Goal: Check status: Check status

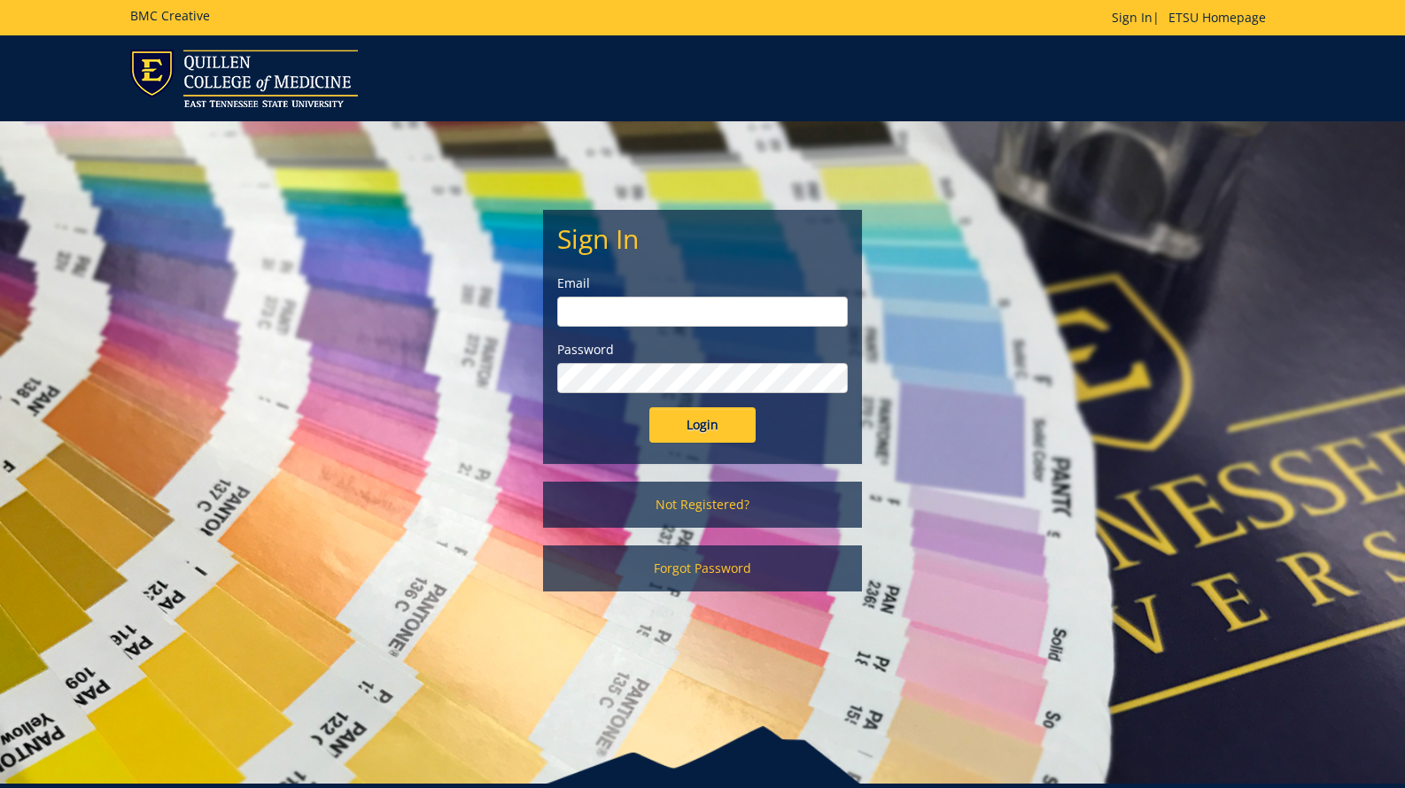
click at [671, 308] on input "email" at bounding box center [702, 312] width 291 height 30
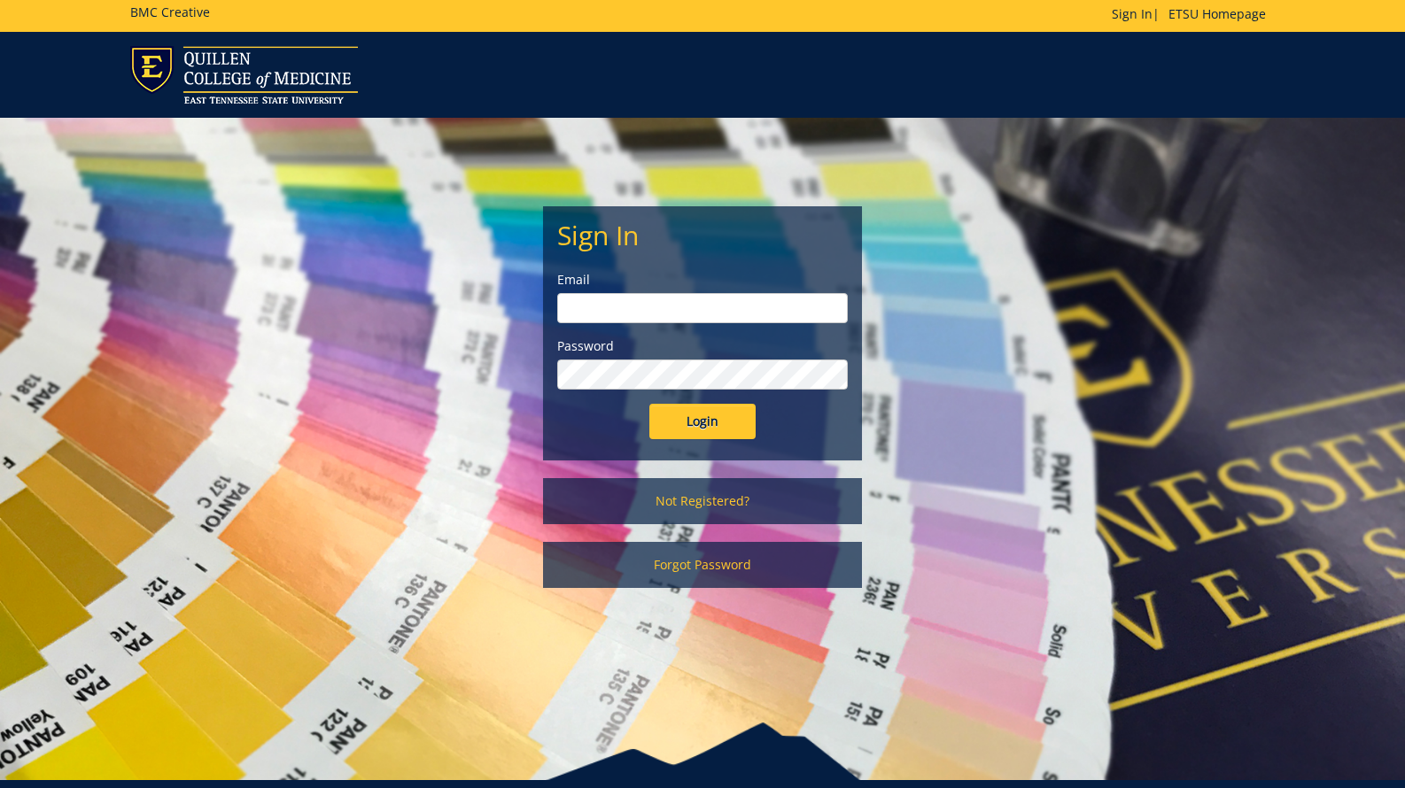
scroll to position [3, 0]
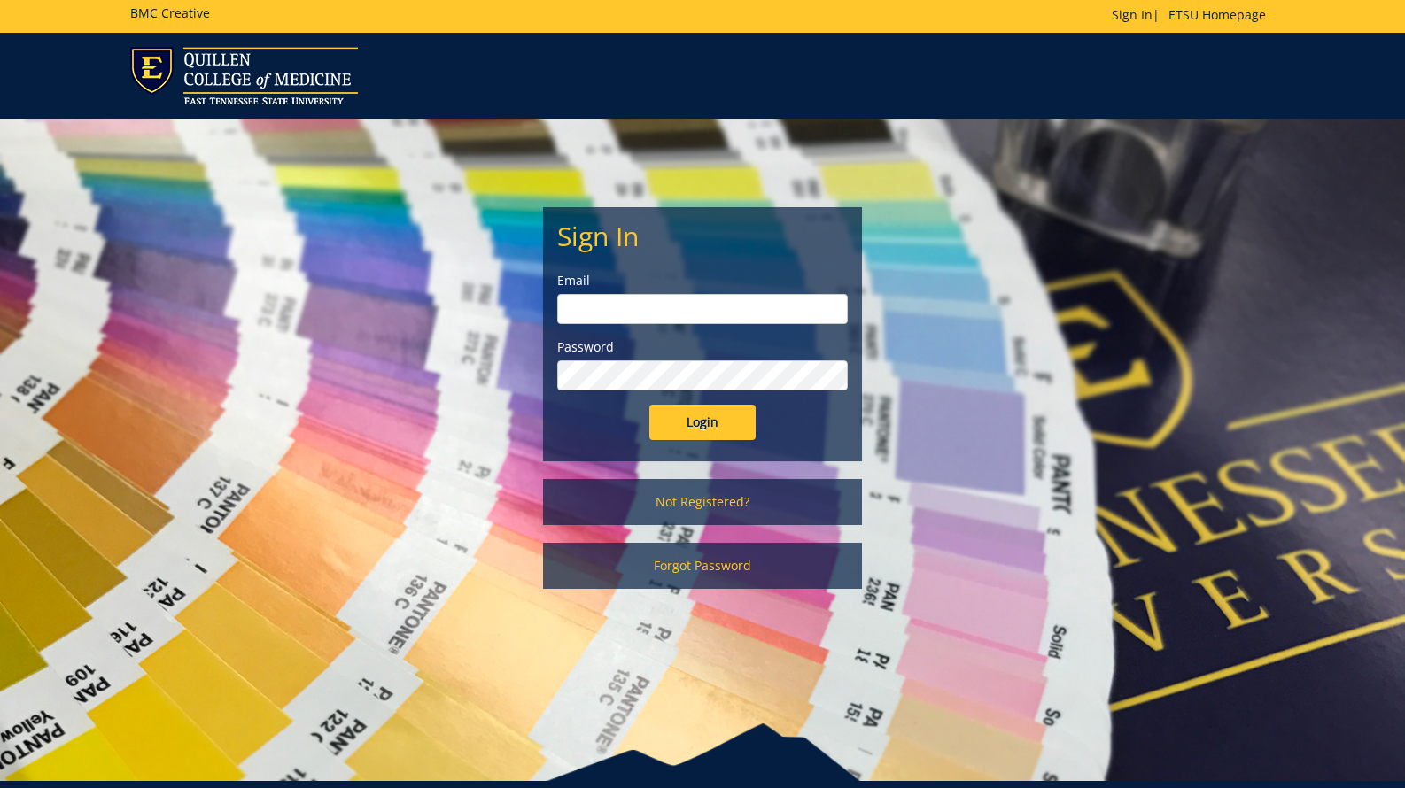
click at [624, 304] on input "email" at bounding box center [702, 309] width 291 height 30
type input "[EMAIL_ADDRESS][DOMAIN_NAME]"
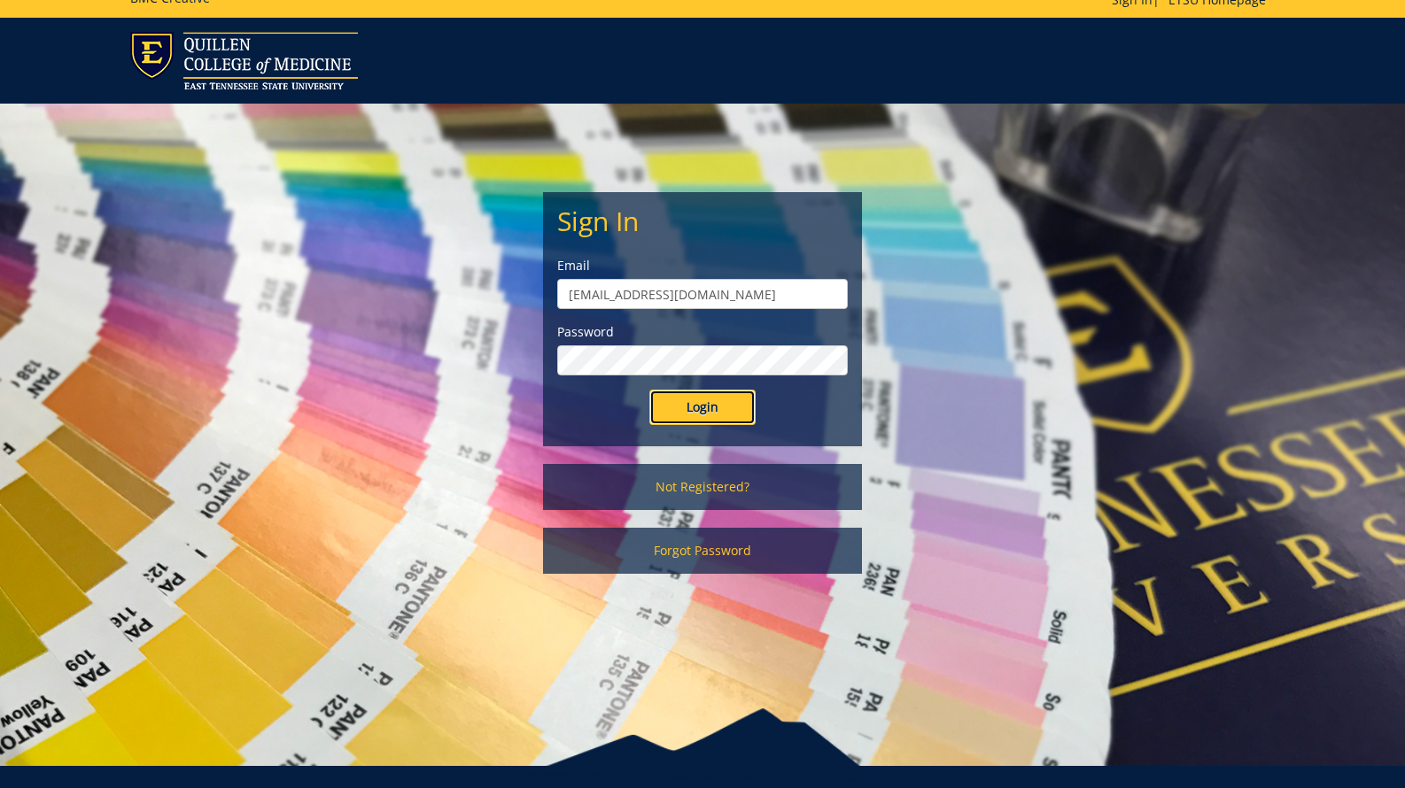
click at [687, 409] on input "Login" at bounding box center [702, 407] width 106 height 35
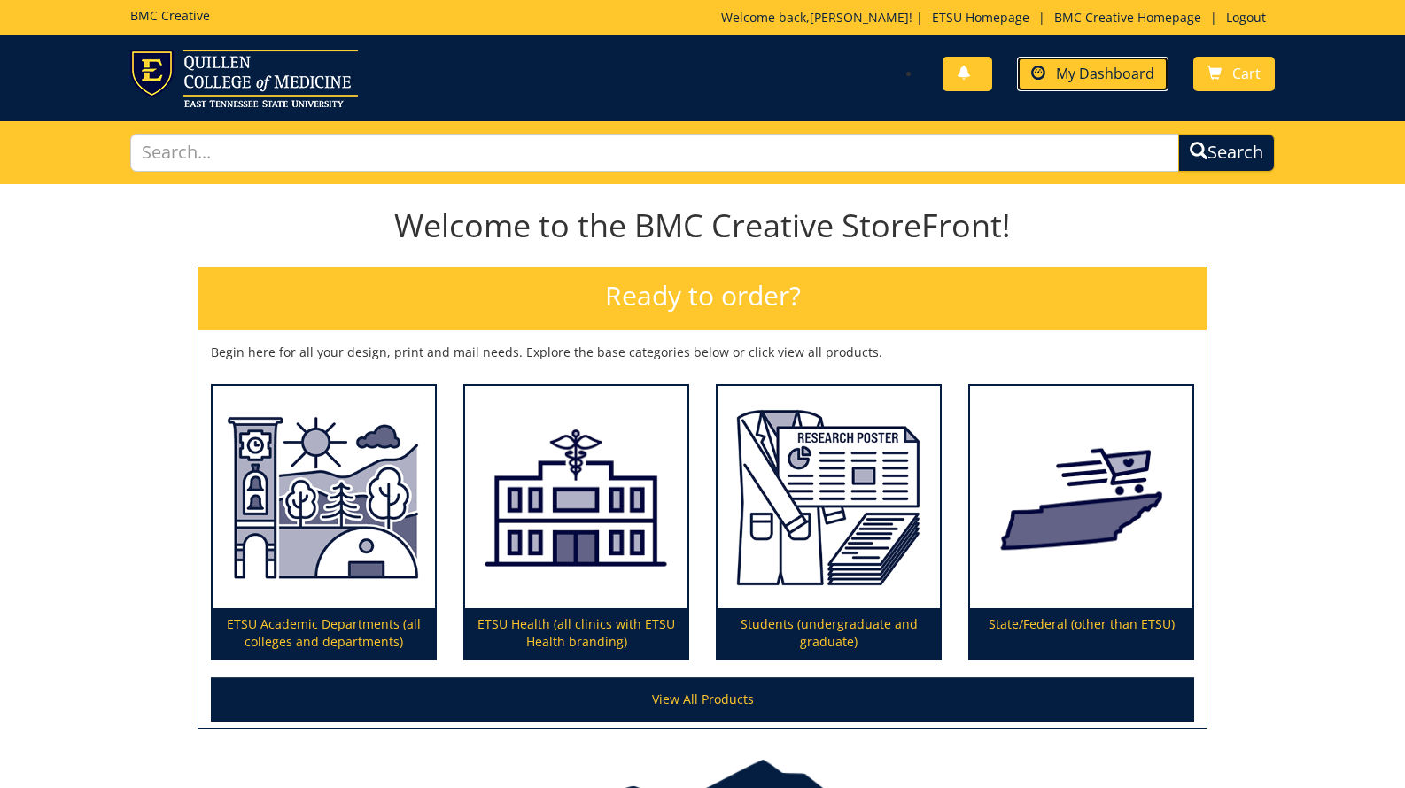
click at [1102, 65] on span "My Dashboard" at bounding box center [1105, 73] width 98 height 19
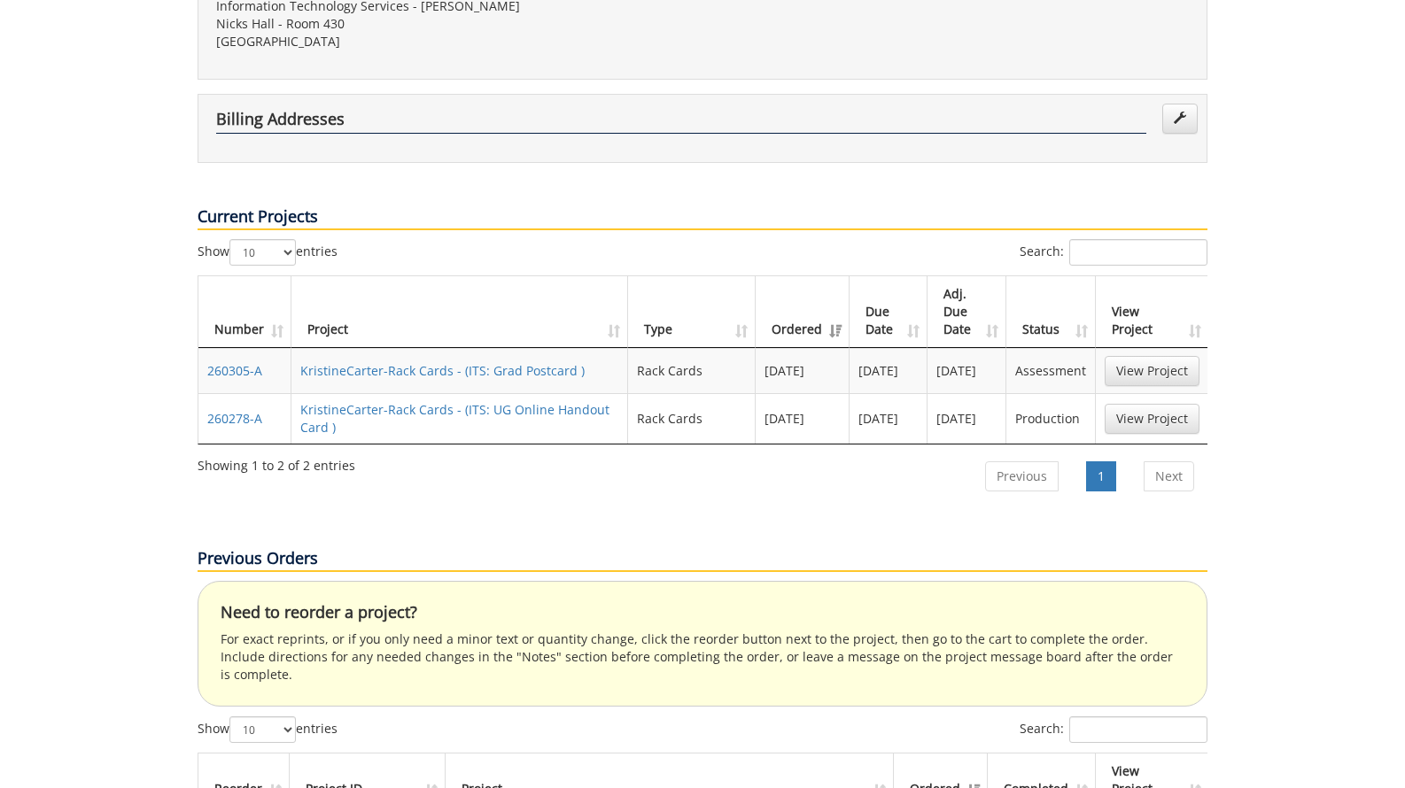
scroll to position [549, 0]
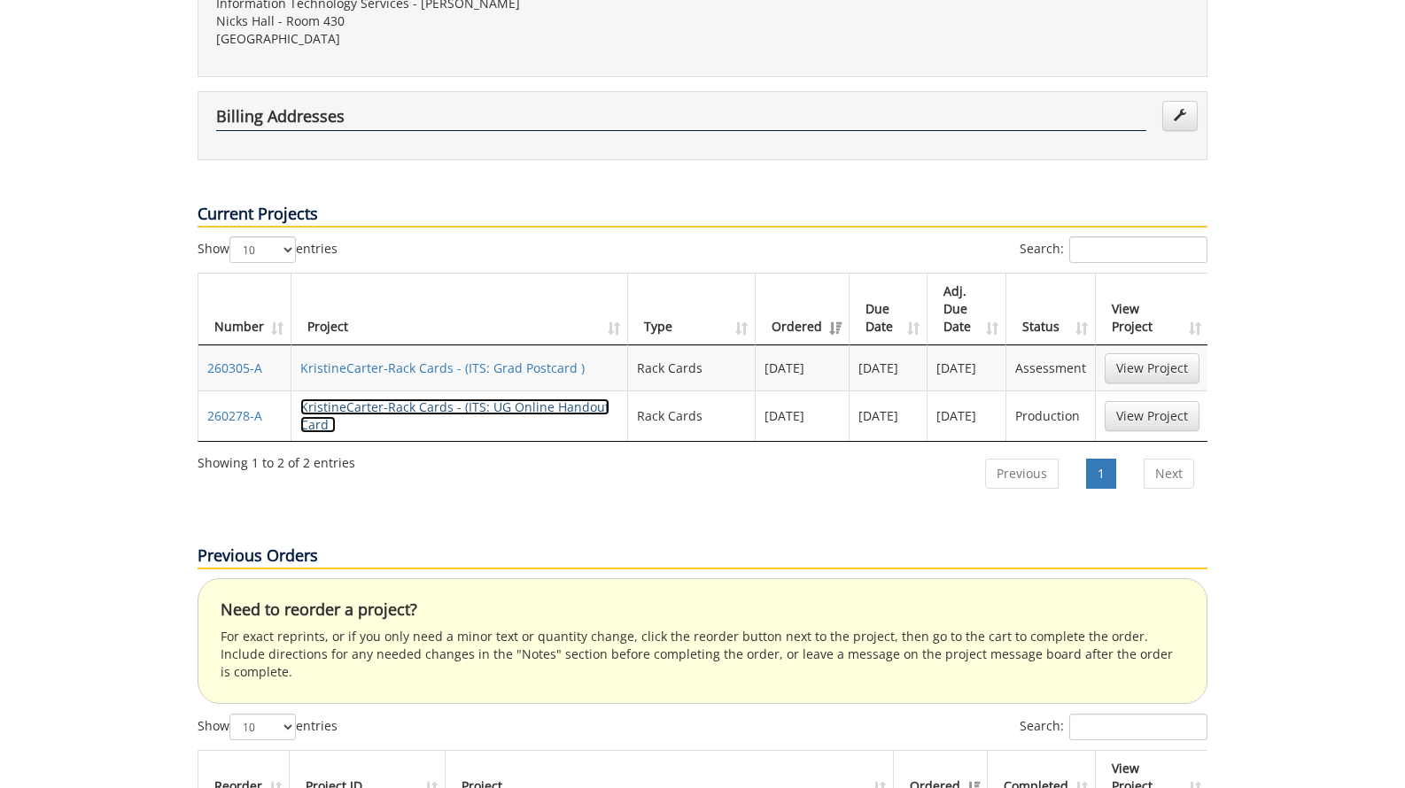
click at [443, 399] on link "KristineCarter-Rack Cards - (ITS: UG Online Handout Card )" at bounding box center [454, 416] width 309 height 35
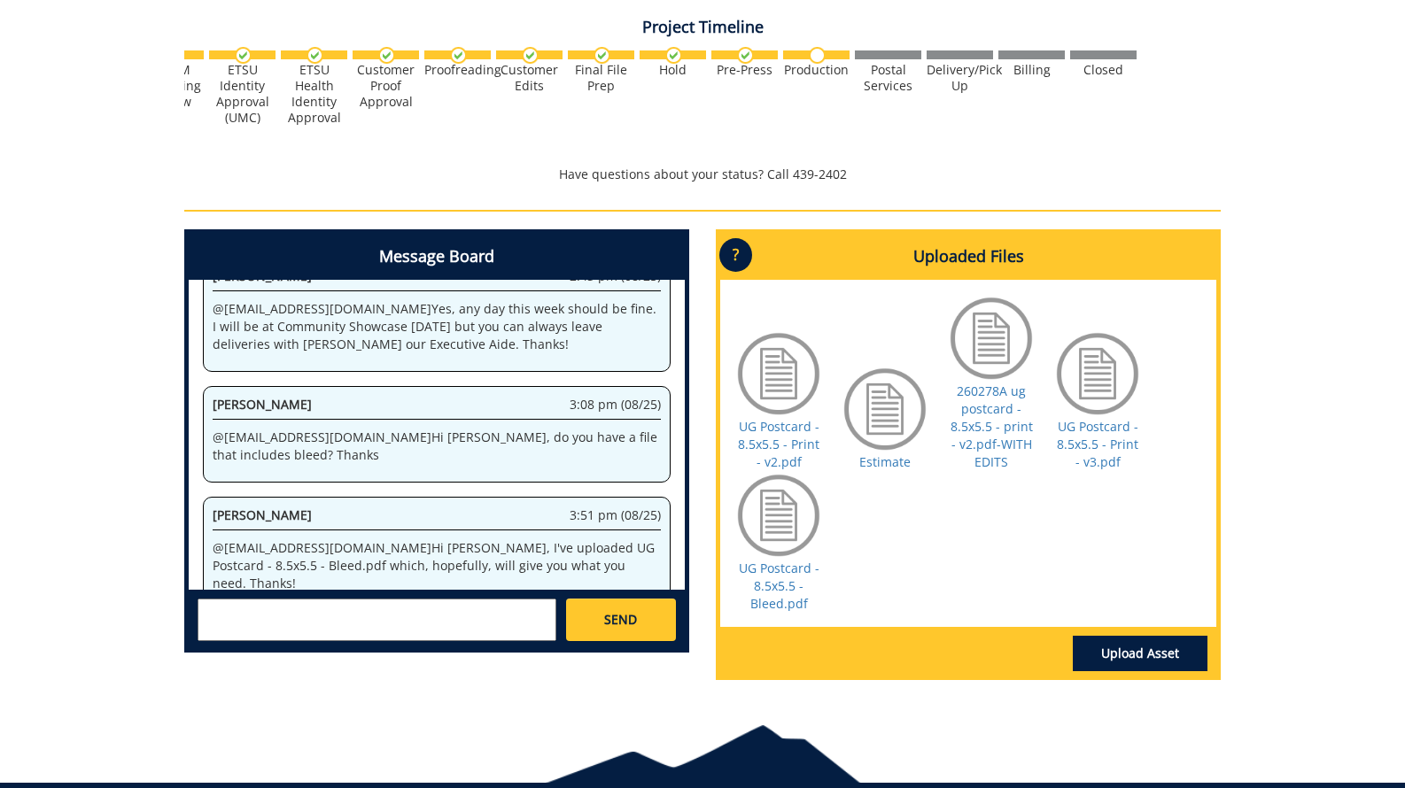
scroll to position [588, 0]
